Goal: Information Seeking & Learning: Learn about a topic

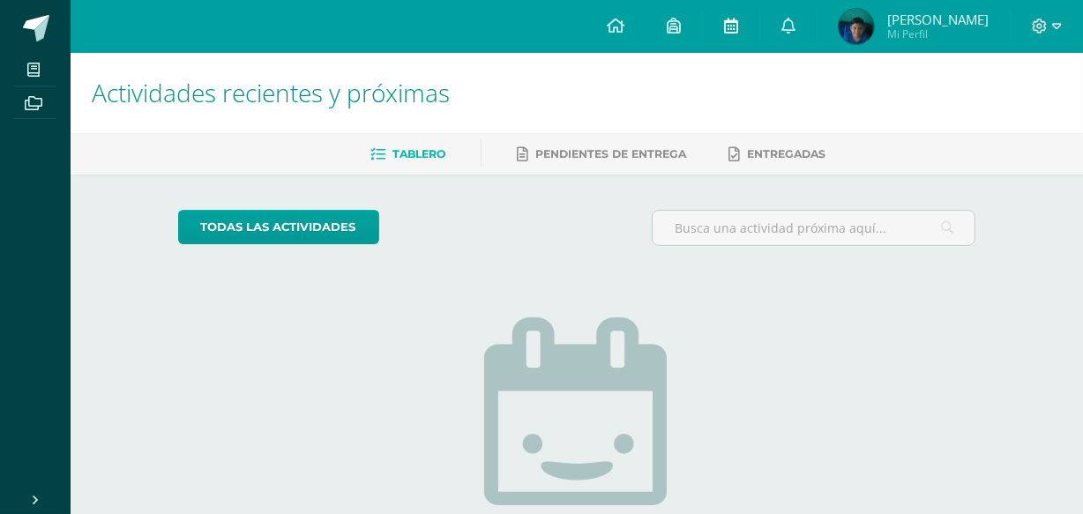
click at [759, 18] on link at bounding box center [731, 26] width 56 height 53
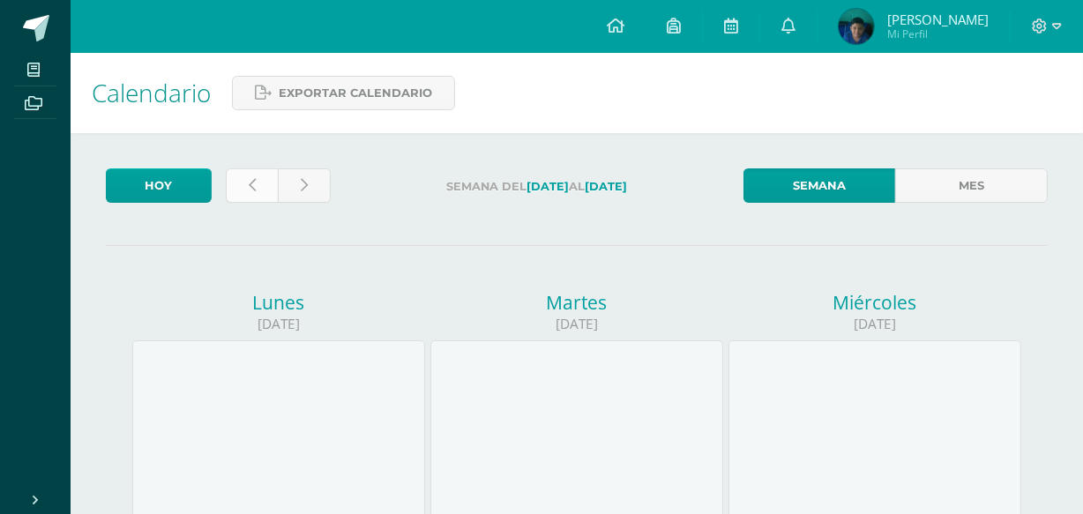
click at [271, 175] on link at bounding box center [252, 185] width 53 height 34
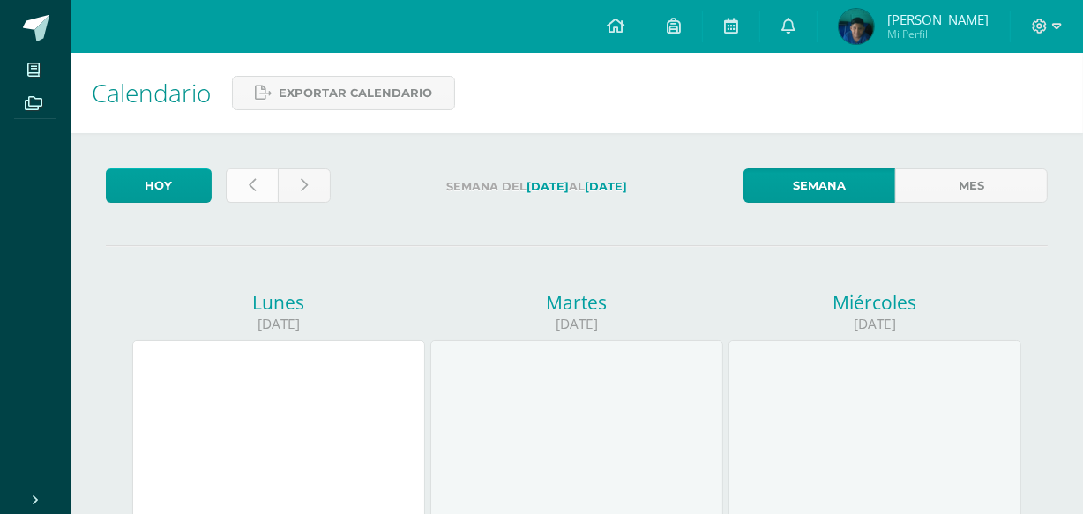
click at [264, 177] on link at bounding box center [252, 185] width 53 height 34
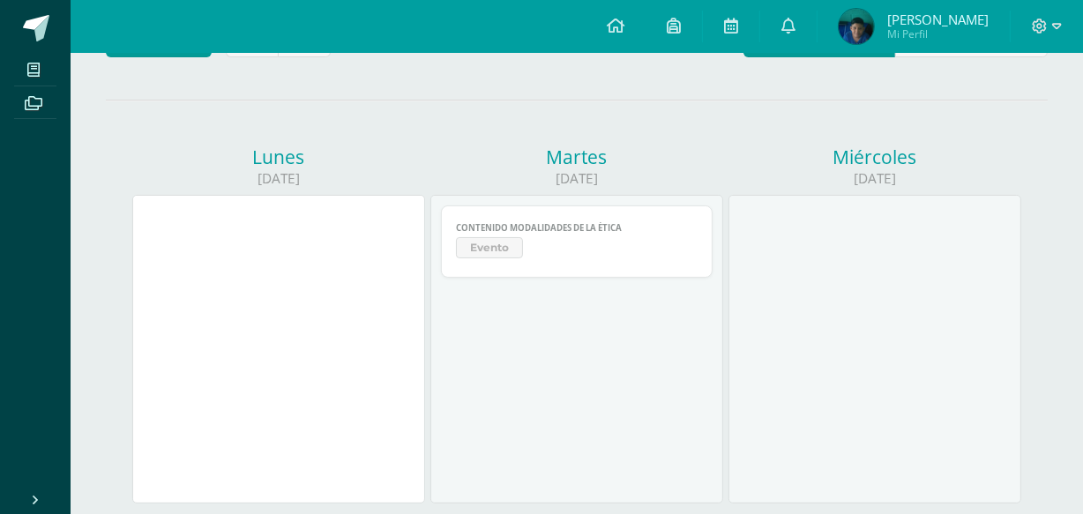
scroll to position [160, 0]
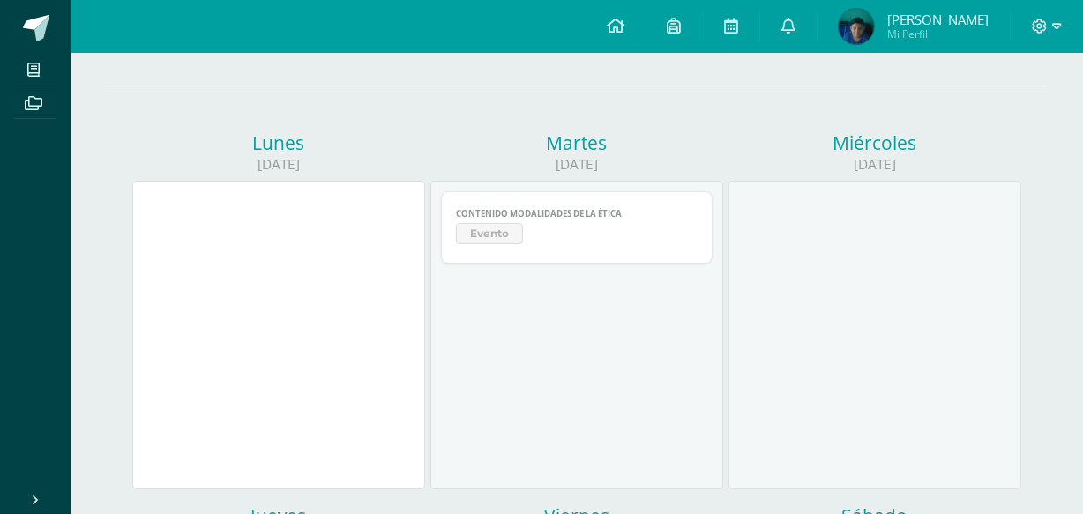
click at [485, 211] on span "CONTENIDO MODALIDADES DE LA ÉTICA" at bounding box center [576, 213] width 241 height 11
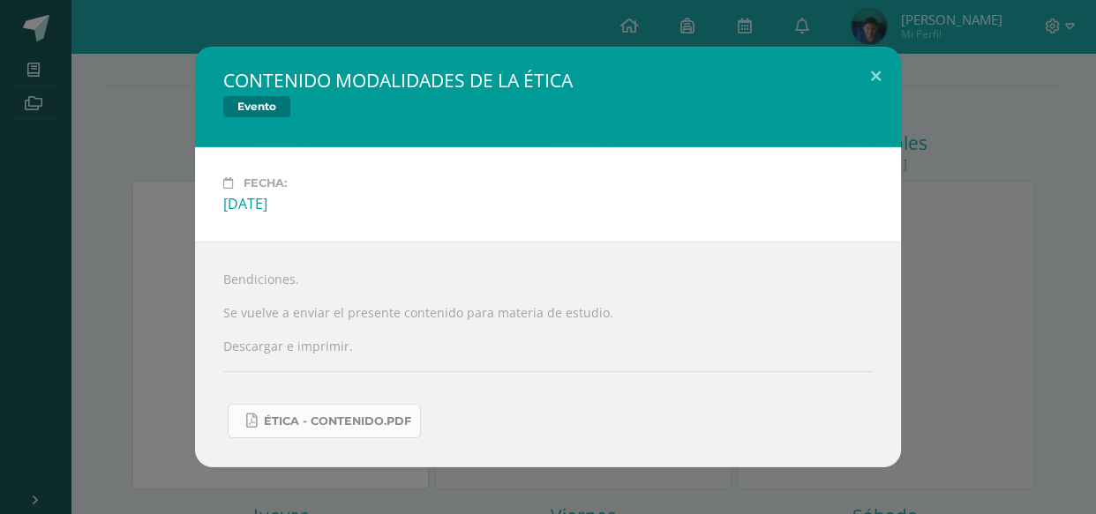
click at [290, 425] on span "ÉTICA - CONTENIDO.pdf" at bounding box center [337, 422] width 147 height 14
click at [152, 169] on div "CONTENIDO MODALIDADES DE LA ÉTICA Evento Fecha: Martes 22 de Julio Bendiciones.…" at bounding box center [547, 257] width 1081 height 421
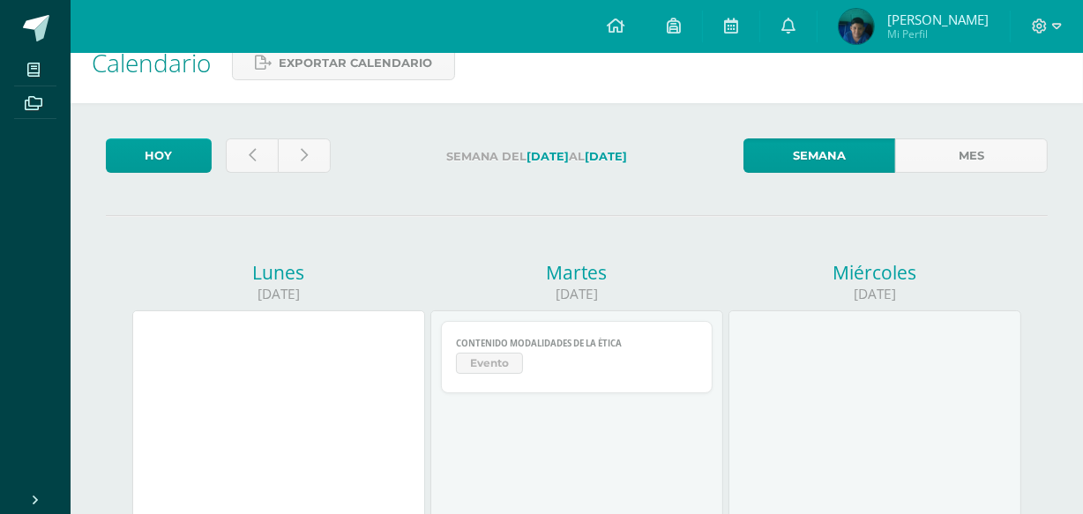
scroll to position [0, 0]
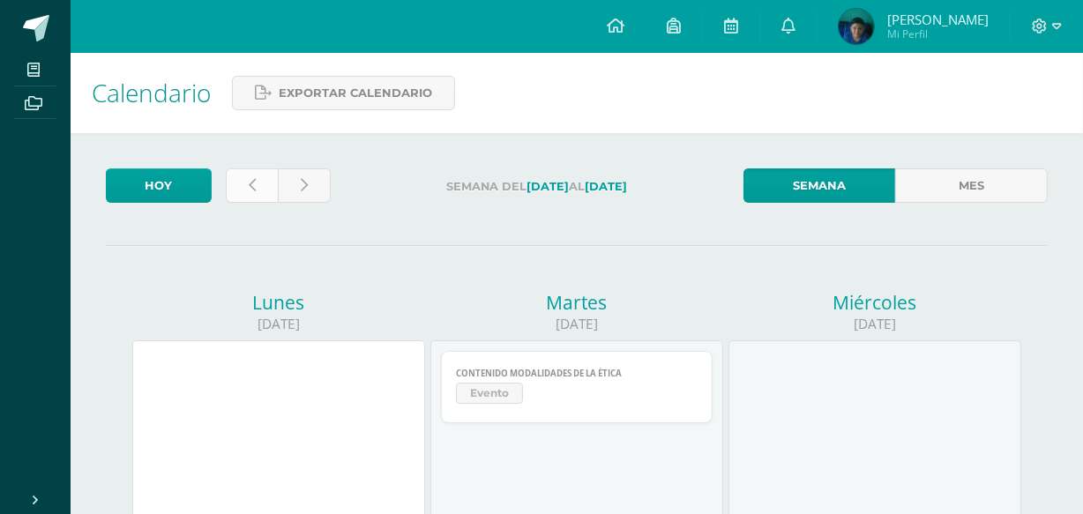
click at [253, 171] on link at bounding box center [252, 185] width 53 height 34
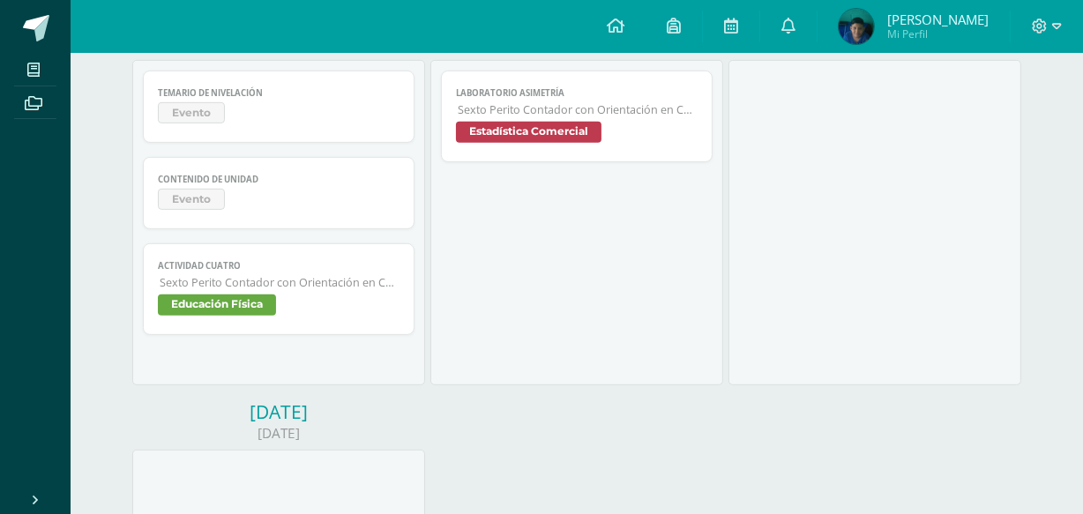
scroll to position [673, 0]
click at [253, 171] on link "CONTENIDO DE UNIDAD Evento" at bounding box center [278, 190] width 271 height 72
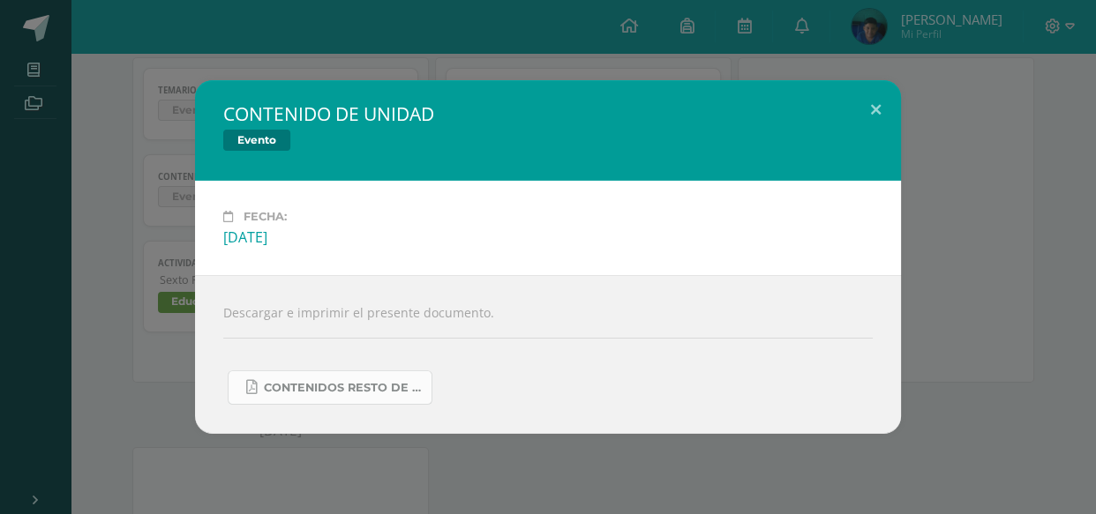
click at [342, 388] on span "CONTENIDOS RESTO DE UNIDAD.pdf" at bounding box center [343, 388] width 159 height 14
click at [111, 263] on div "CONTENIDO DE UNIDAD Evento Fecha: Jueves 17 de Julio Descargar e imprimir el pr…" at bounding box center [547, 257] width 1081 height 354
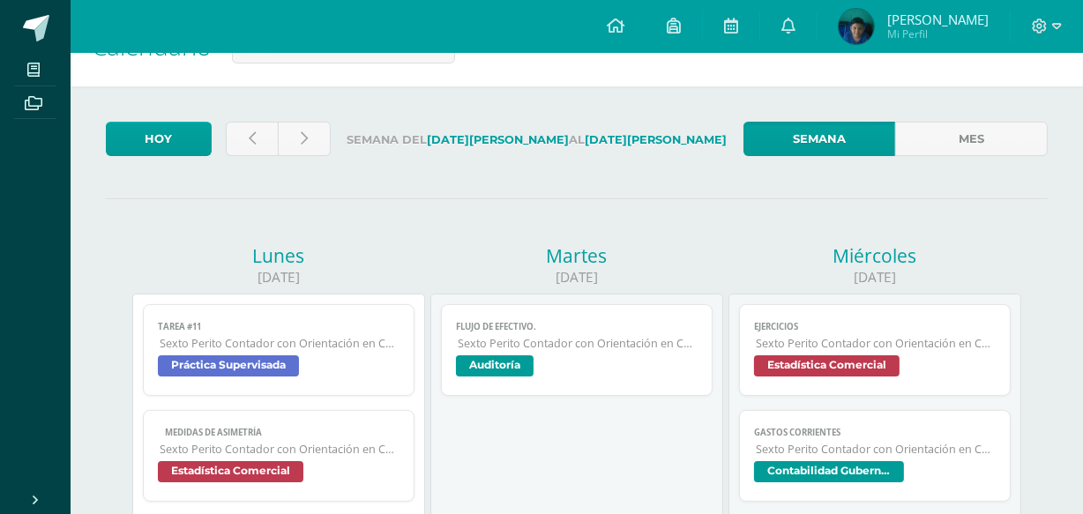
scroll to position [0, 0]
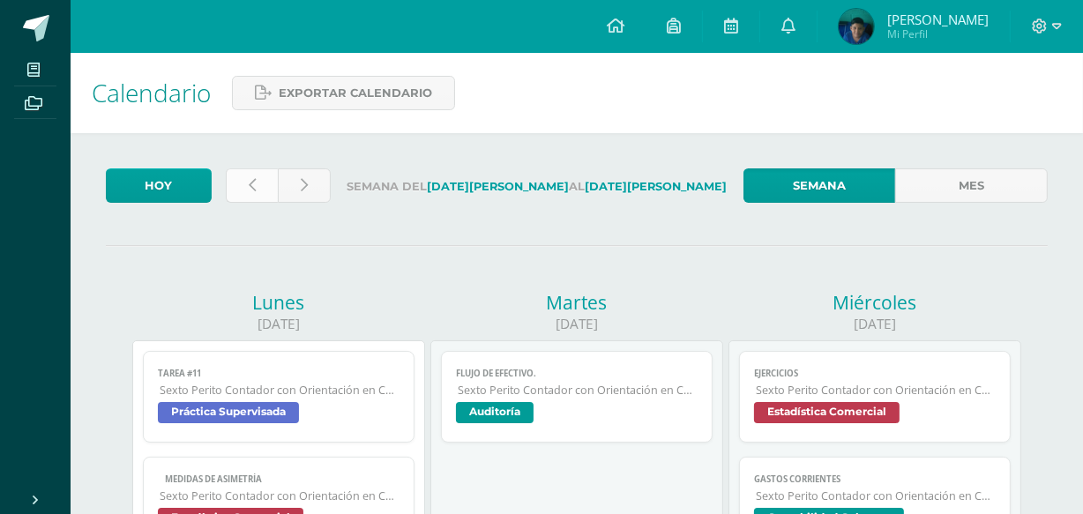
click at [254, 178] on icon at bounding box center [252, 185] width 7 height 15
